Goal: Download file/media

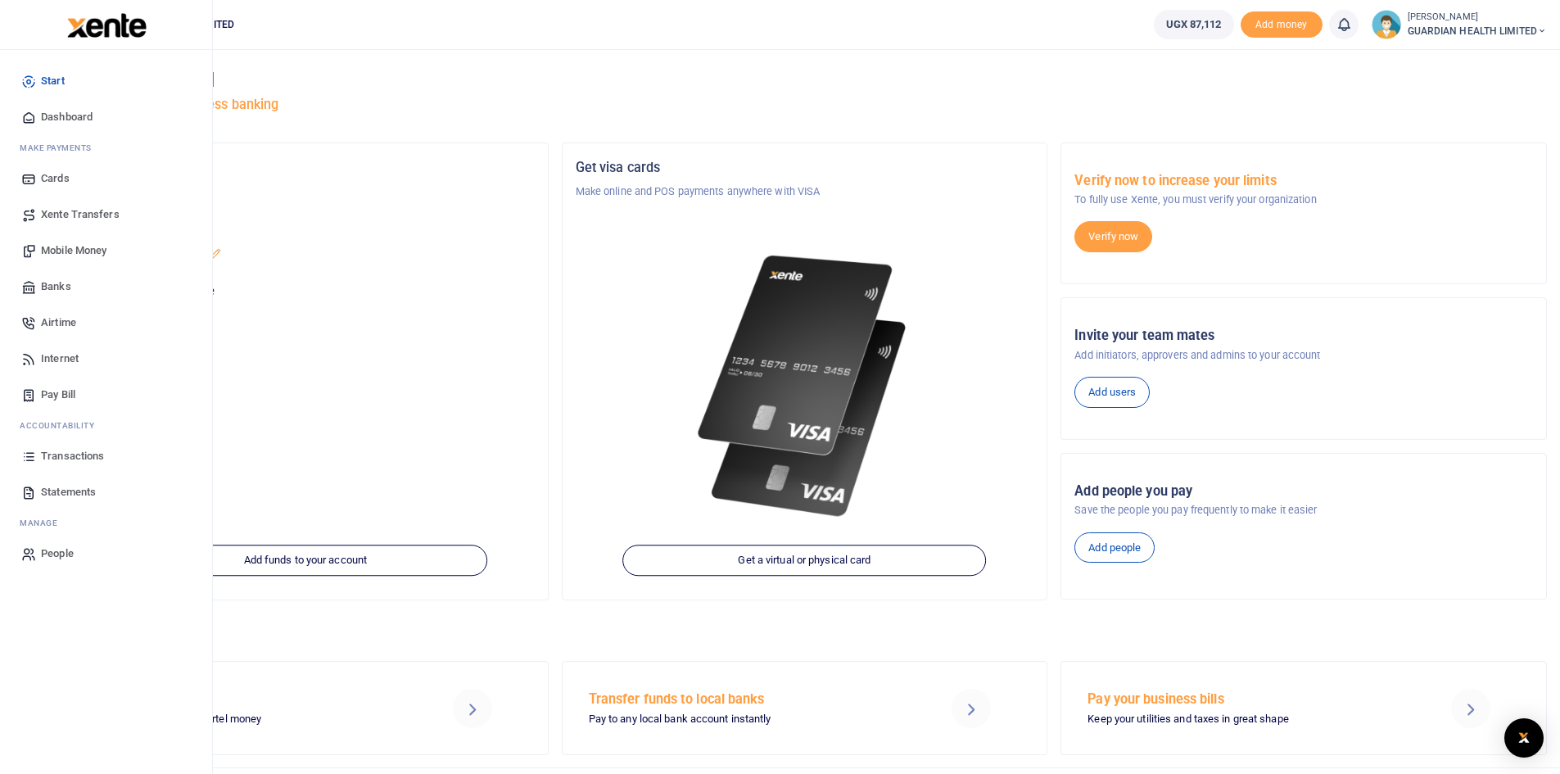
click at [59, 495] on span "Statements" at bounding box center [68, 492] width 55 height 16
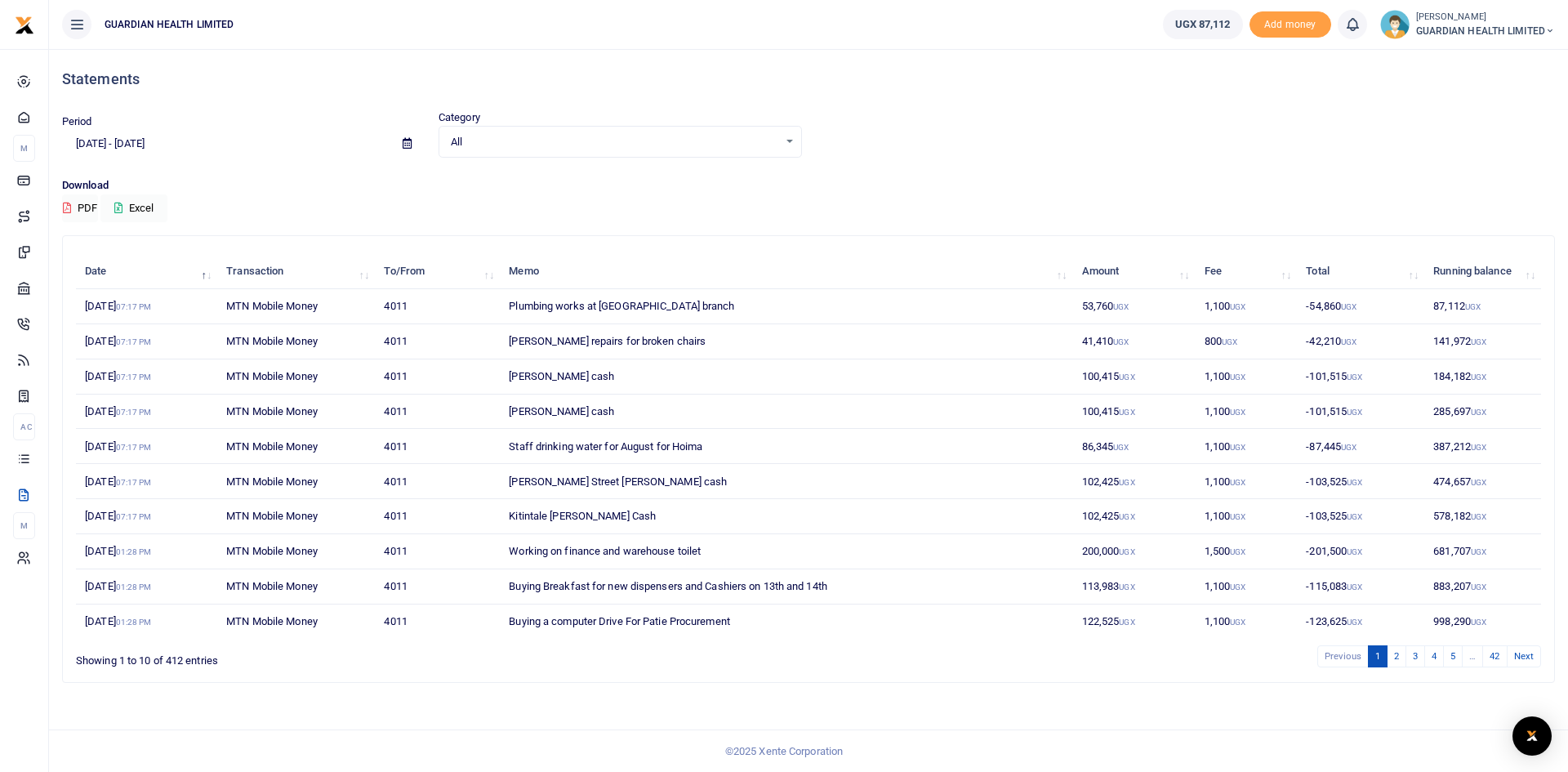
click at [411, 145] on icon at bounding box center [407, 143] width 9 height 11
click at [115, 276] on li "This Month" at bounding box center [120, 277] width 115 height 25
type input "[DATE] - [DATE]"
click at [149, 205] on button "Excel" at bounding box center [134, 208] width 67 height 28
